Goal: Transaction & Acquisition: Purchase product/service

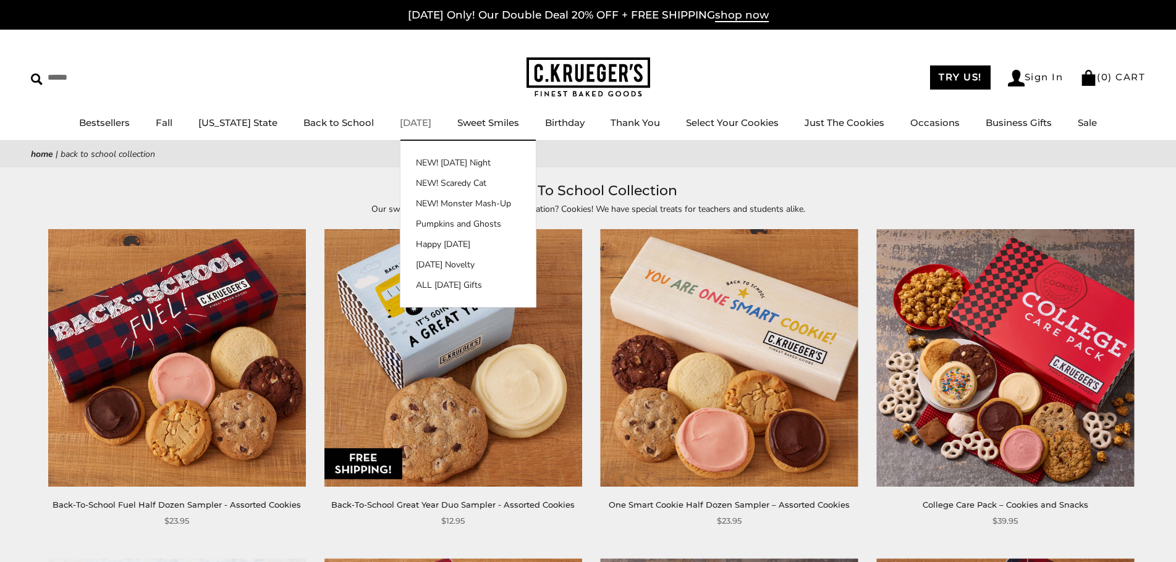
click at [421, 129] on li "Halloween NEW! Halloween Night NEW! Scaredy Cat NEW! Monster Mash-Up Pumpkins a…" at bounding box center [416, 123] width 32 height 15
click at [412, 125] on link "[DATE]" at bounding box center [416, 123] width 32 height 12
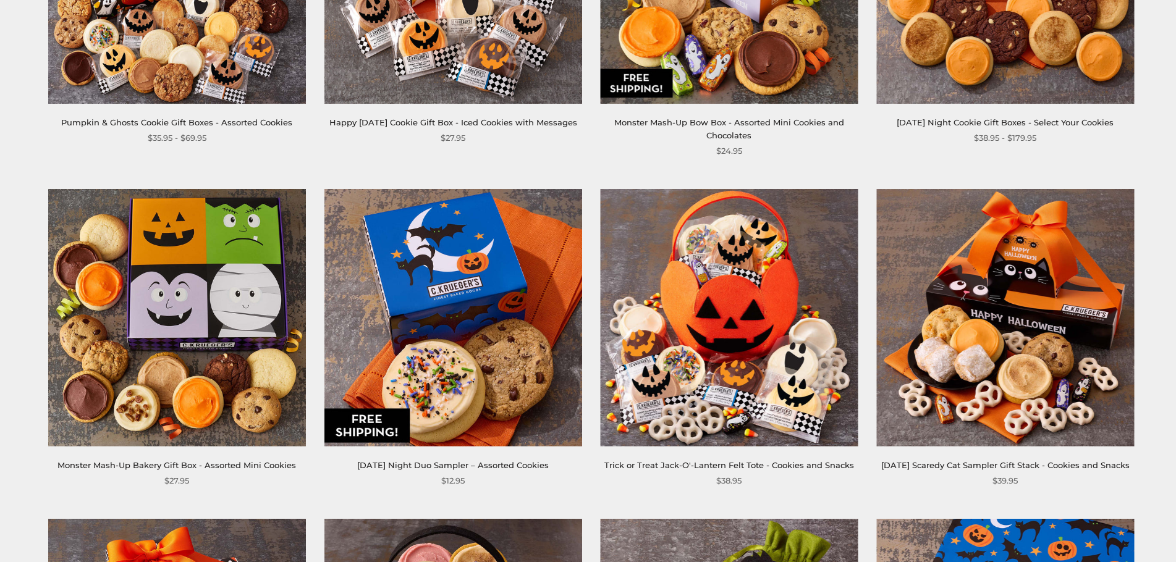
scroll to position [556, 0]
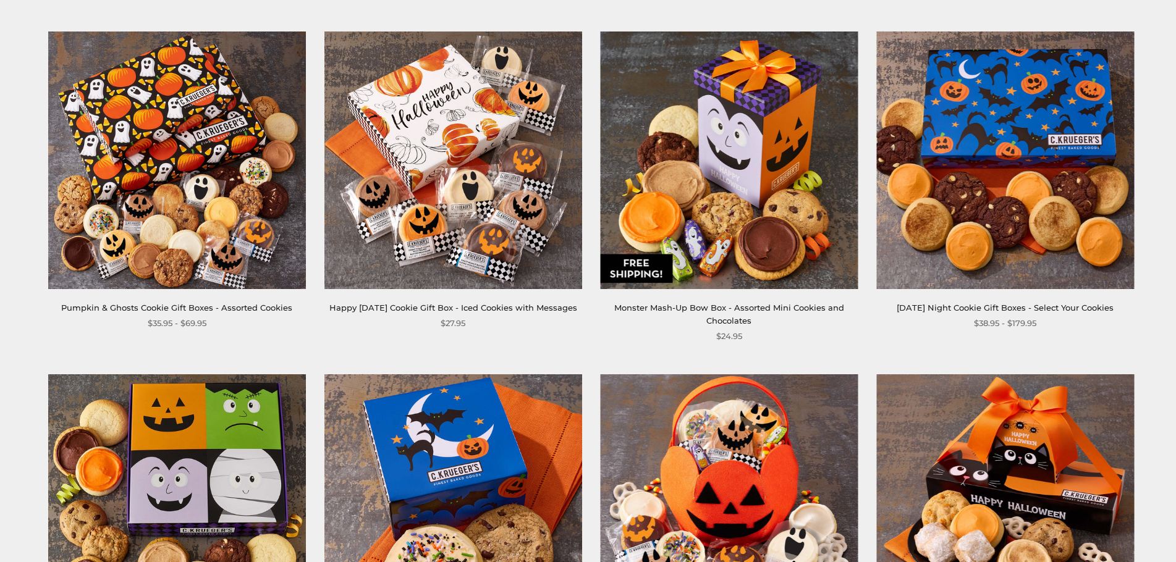
click at [193, 215] on img at bounding box center [177, 161] width 258 height 258
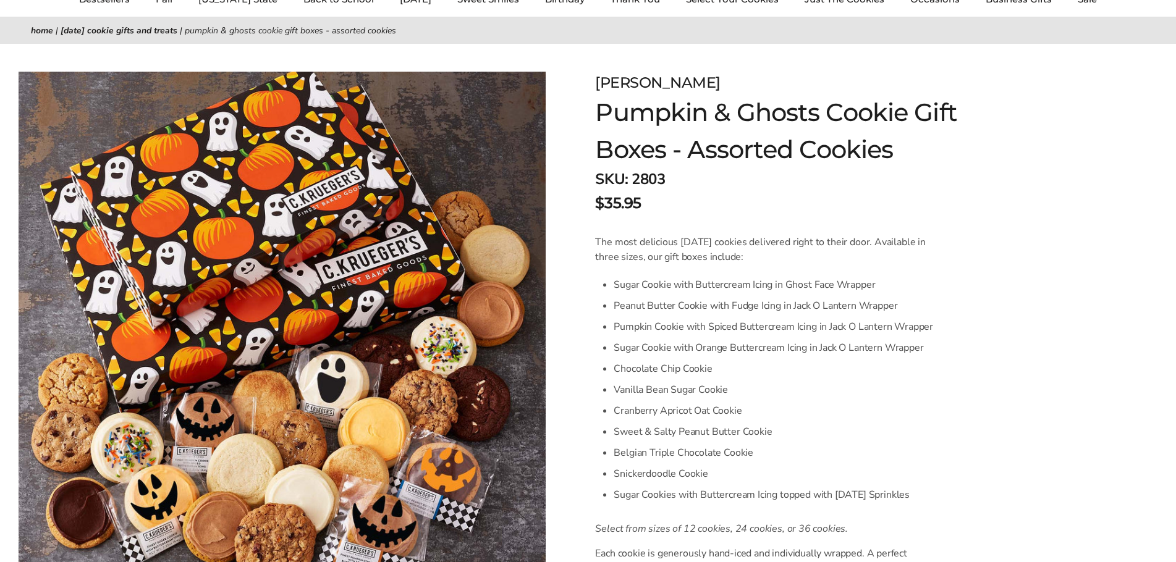
scroll to position [185, 0]
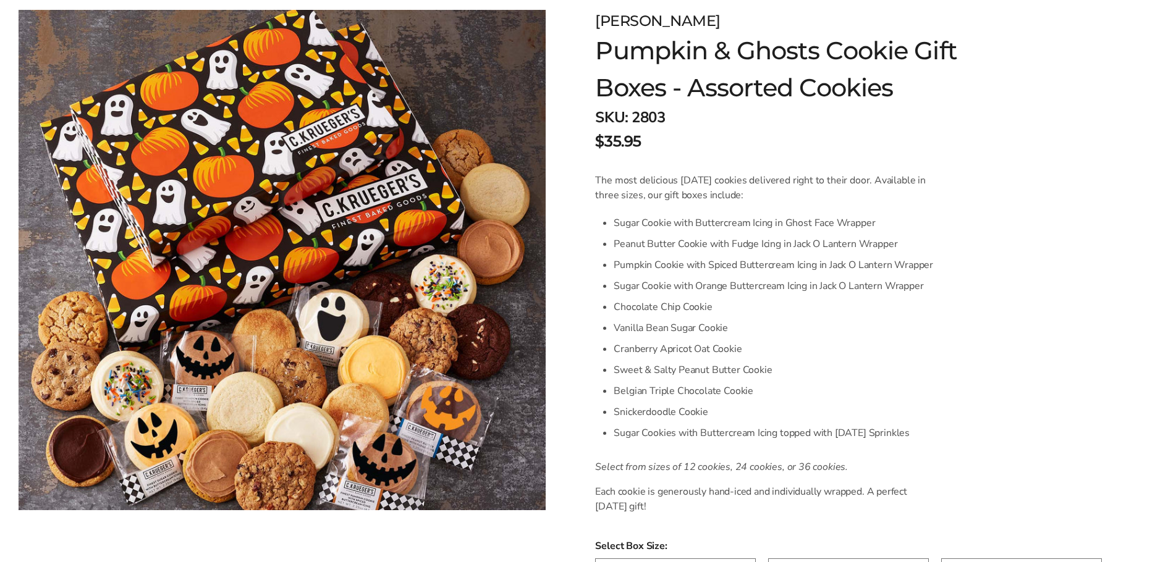
click at [710, 320] on li "Vanilla Bean Sugar Cookie" at bounding box center [774, 328] width 320 height 21
drag, startPoint x: 712, startPoint y: 412, endPoint x: 597, endPoint y: 410, distance: 115.0
click at [597, 410] on div "The most delicious Halloween cookies delivered right to their door. Available i…" at bounding box center [764, 343] width 338 height 341
copy li "Snickerdoodle Cookie"
